Goal: Check status

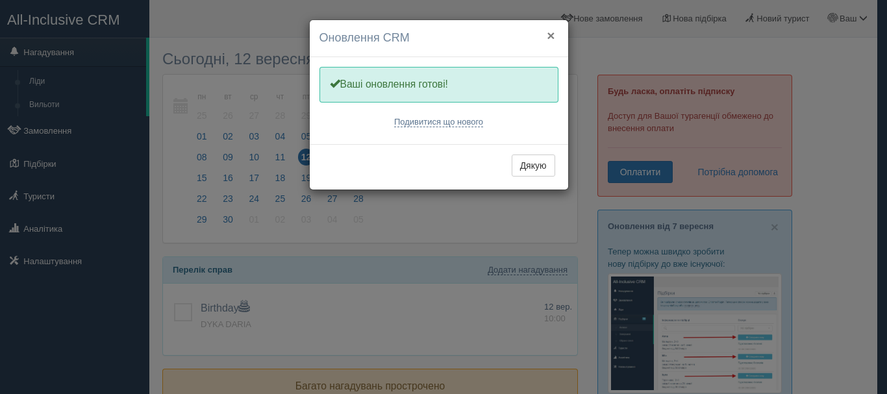
click at [549, 36] on button "×" at bounding box center [550, 36] width 8 height 14
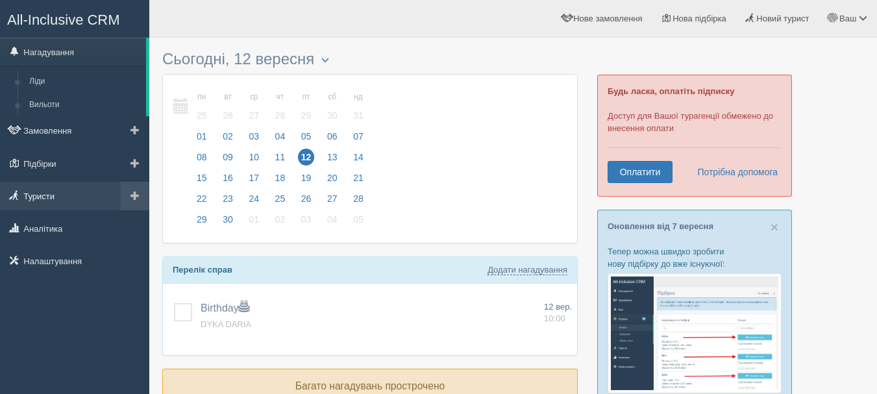
click at [66, 195] on link "Туристи" at bounding box center [74, 196] width 149 height 29
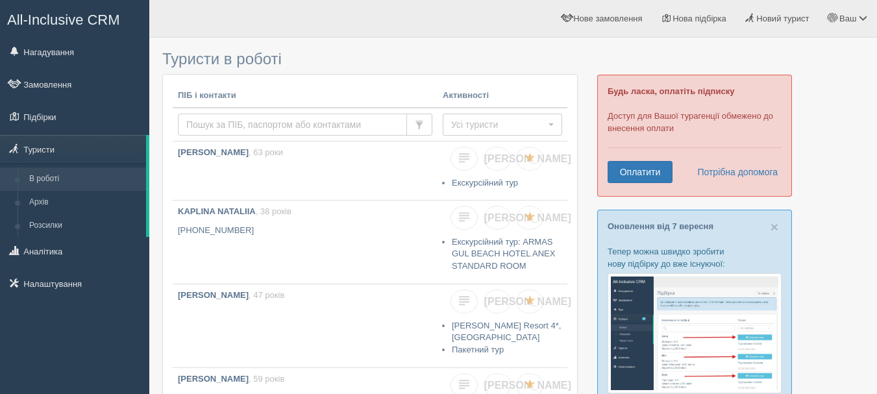
click at [267, 127] on input "text" at bounding box center [292, 125] width 229 height 22
type input "бондаренко"
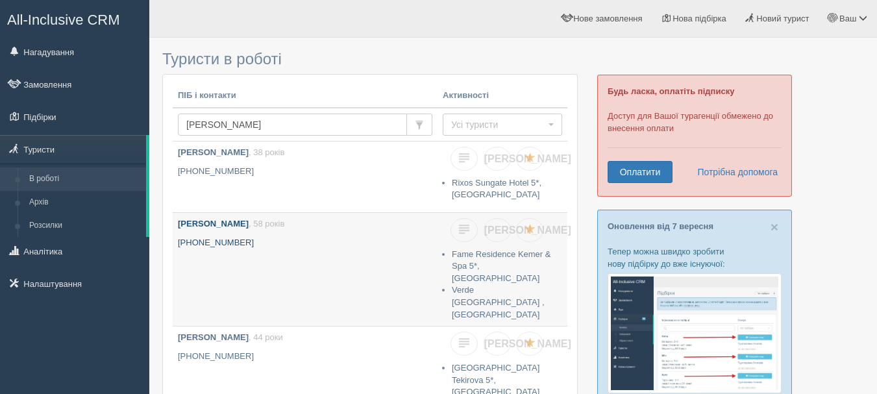
click at [249, 225] on b "Бондаренко Ірина Вячеславівна" at bounding box center [213, 224] width 71 height 10
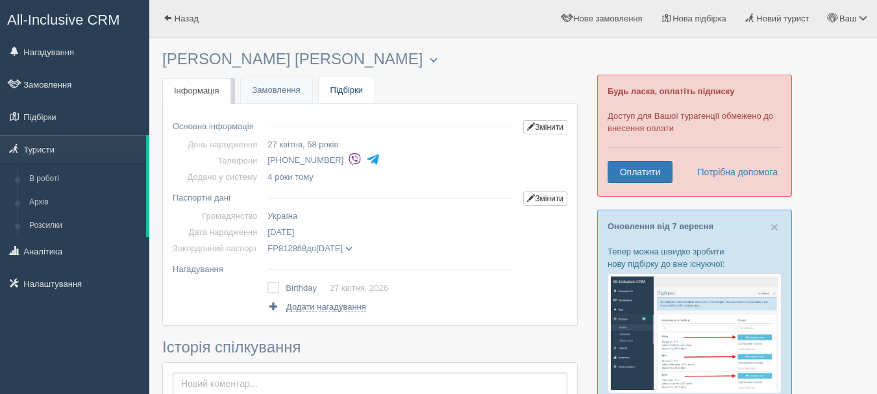
click at [336, 91] on link "Підбірки" at bounding box center [347, 90] width 56 height 27
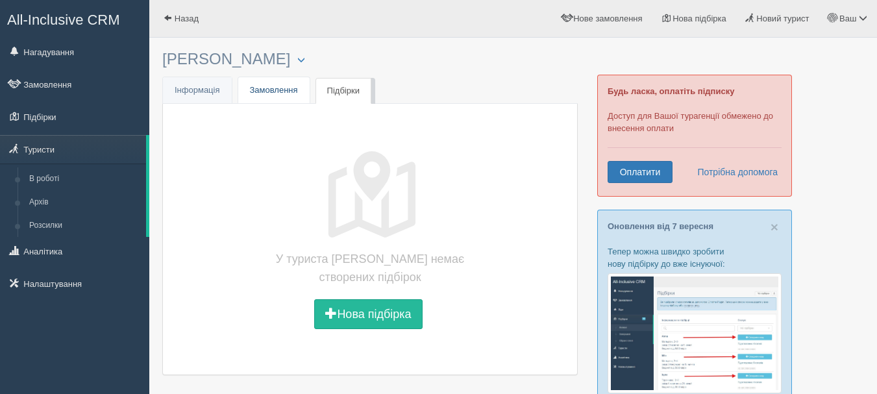
click at [282, 89] on link "Замовлення" at bounding box center [273, 90] width 71 height 27
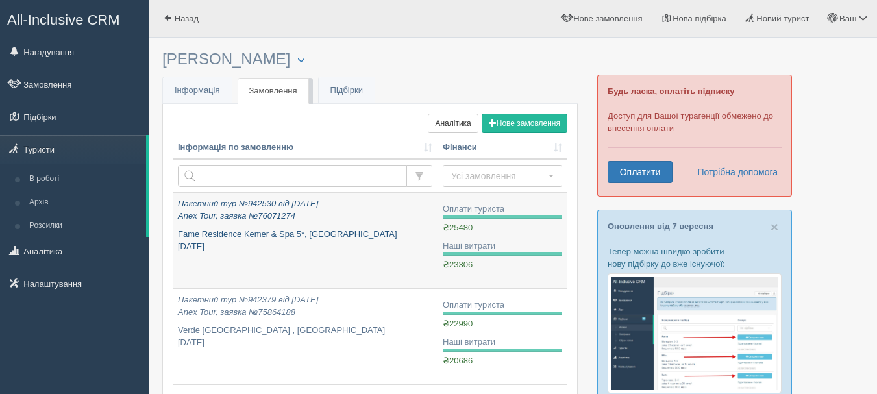
click at [293, 223] on div "Пакетний тур №942530 від [DATE] Anex Tour, заявка №76071274 Fame Residence Keme…" at bounding box center [305, 225] width 254 height 55
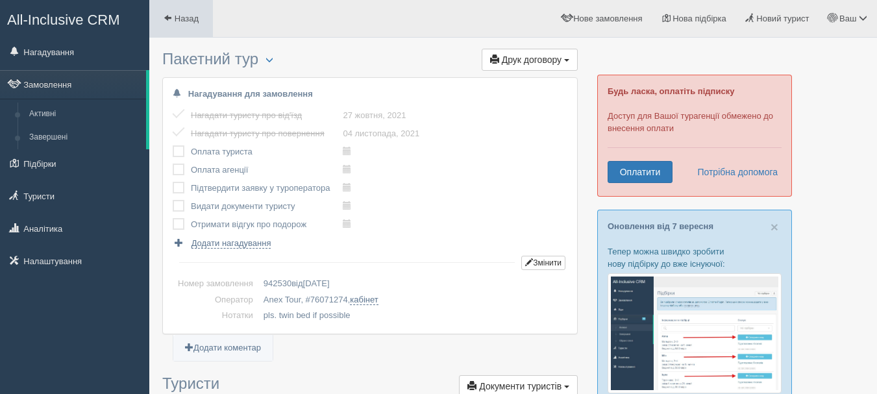
click at [175, 19] on span "Назад" at bounding box center [187, 19] width 24 height 10
